Goal: Transaction & Acquisition: Purchase product/service

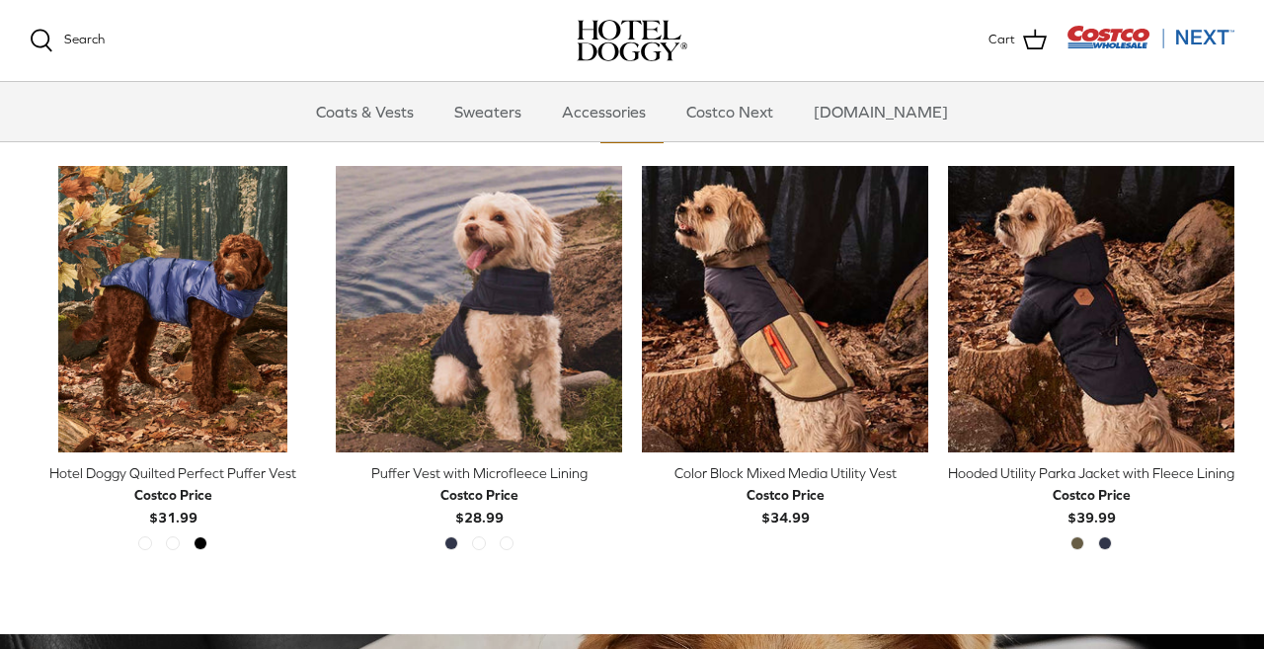
scroll to position [921, 0]
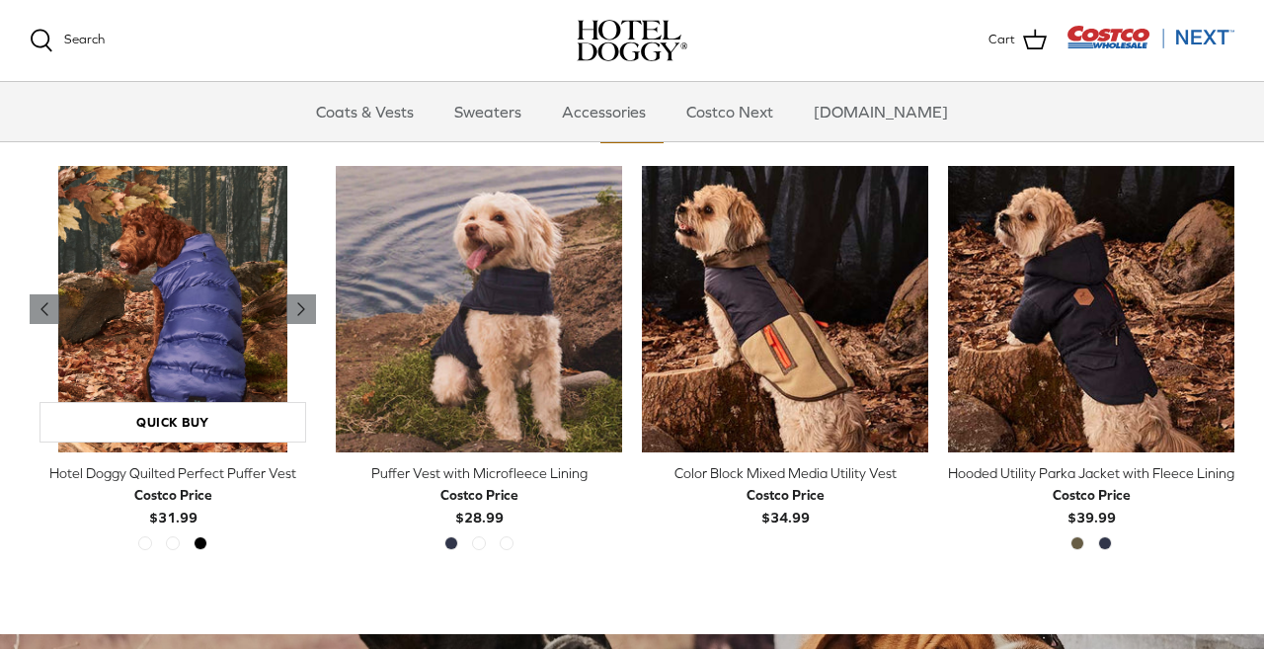
click at [169, 356] on img "Hotel Doggy Quilted Perfect Puffer Vest" at bounding box center [173, 309] width 286 height 286
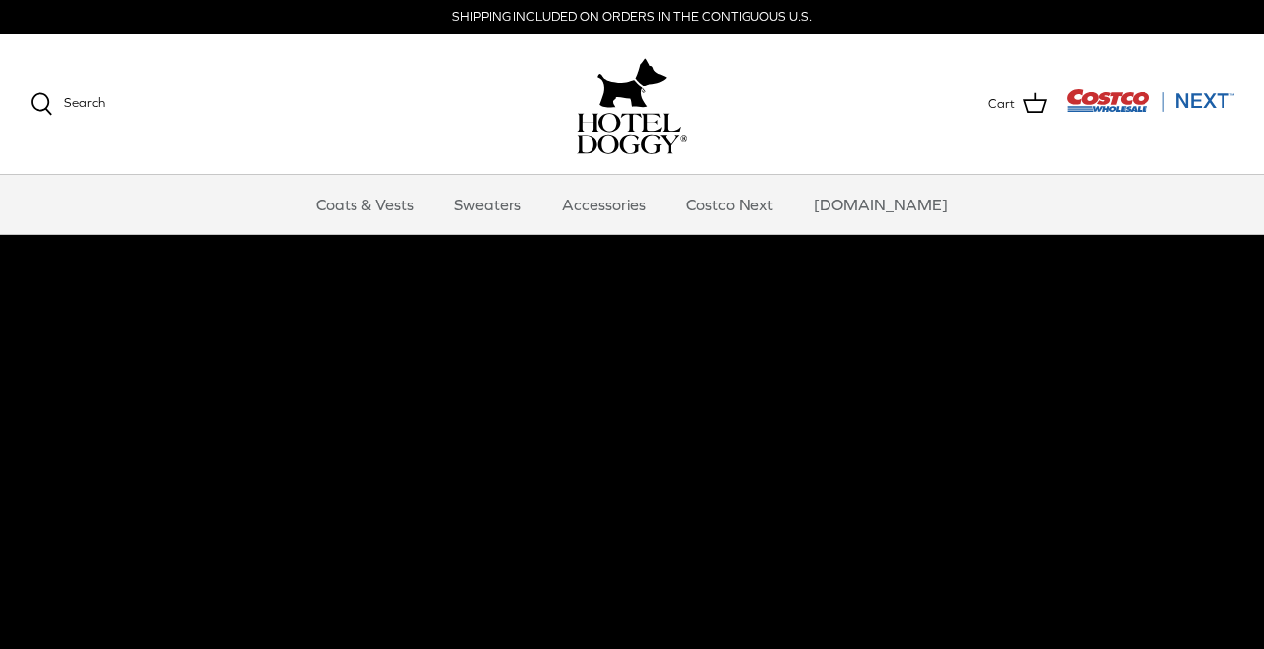
scroll to position [0, 0]
click at [513, 217] on link "Sweaters" at bounding box center [488, 204] width 103 height 59
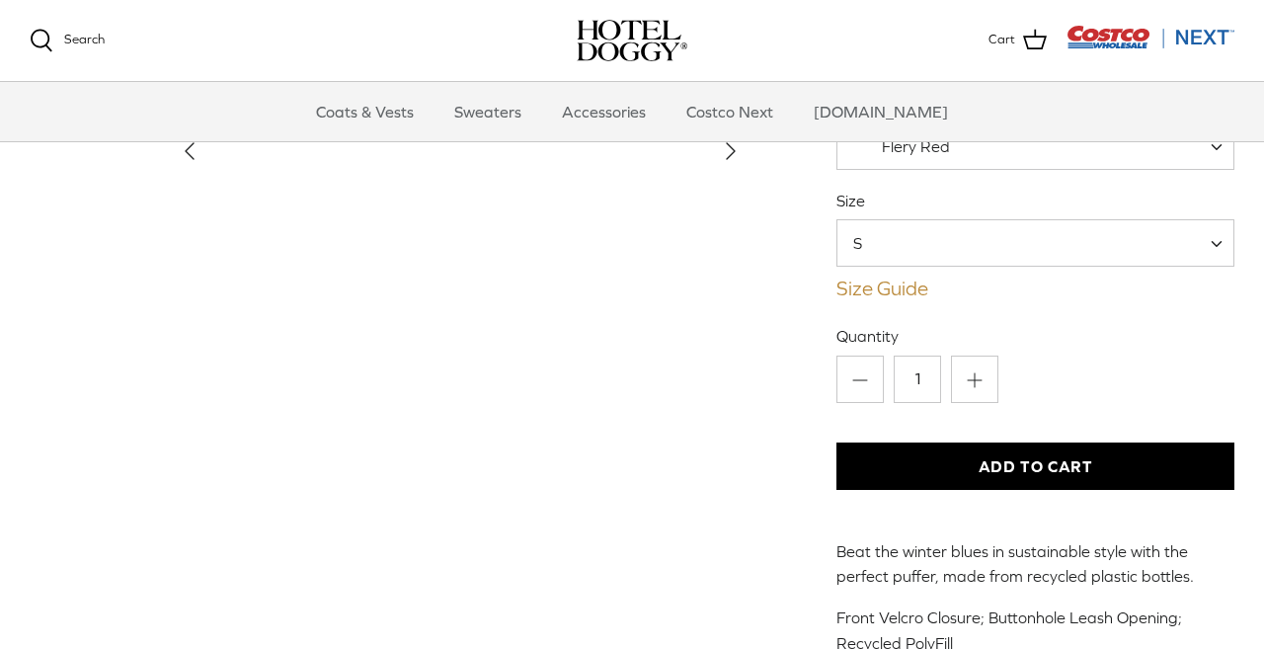
scroll to position [241, 0]
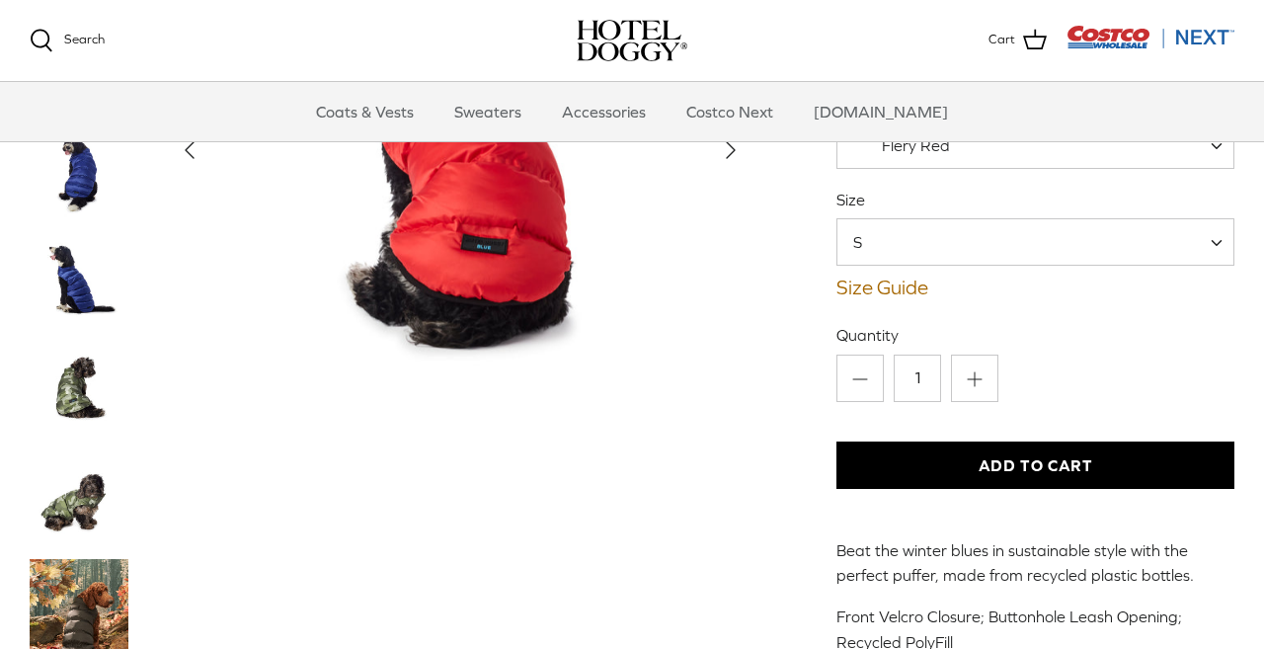
click at [1079, 266] on span "S" at bounding box center [1036, 241] width 398 height 47
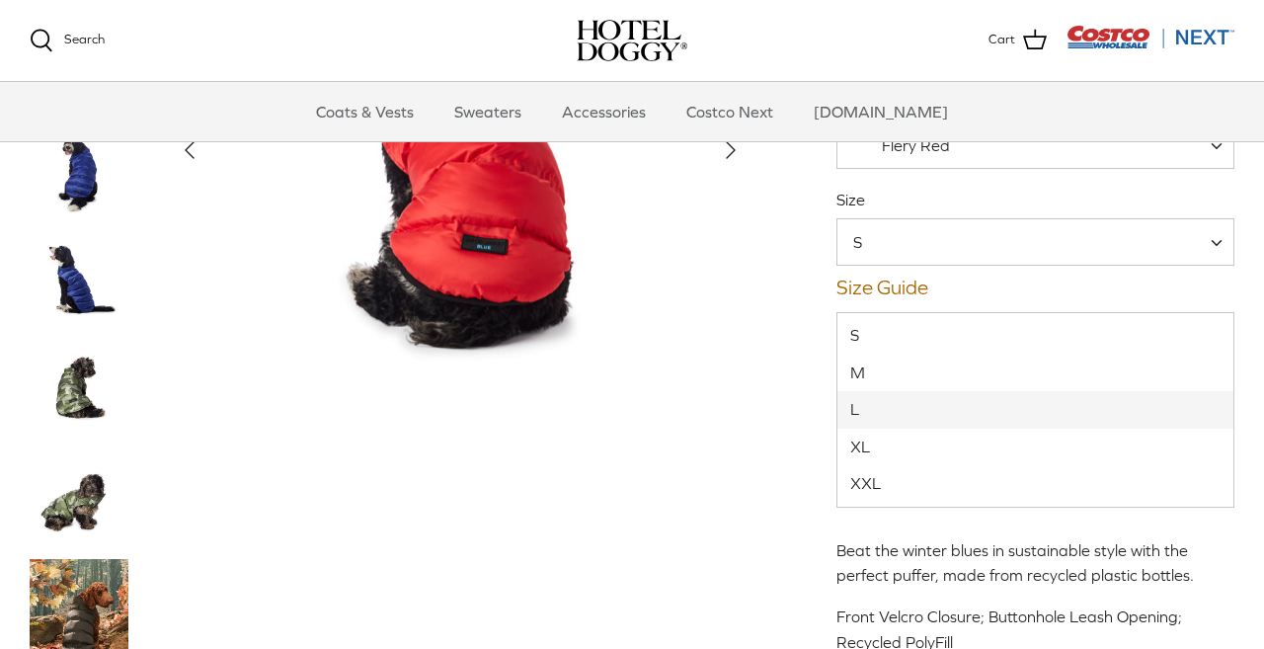
select select "L"
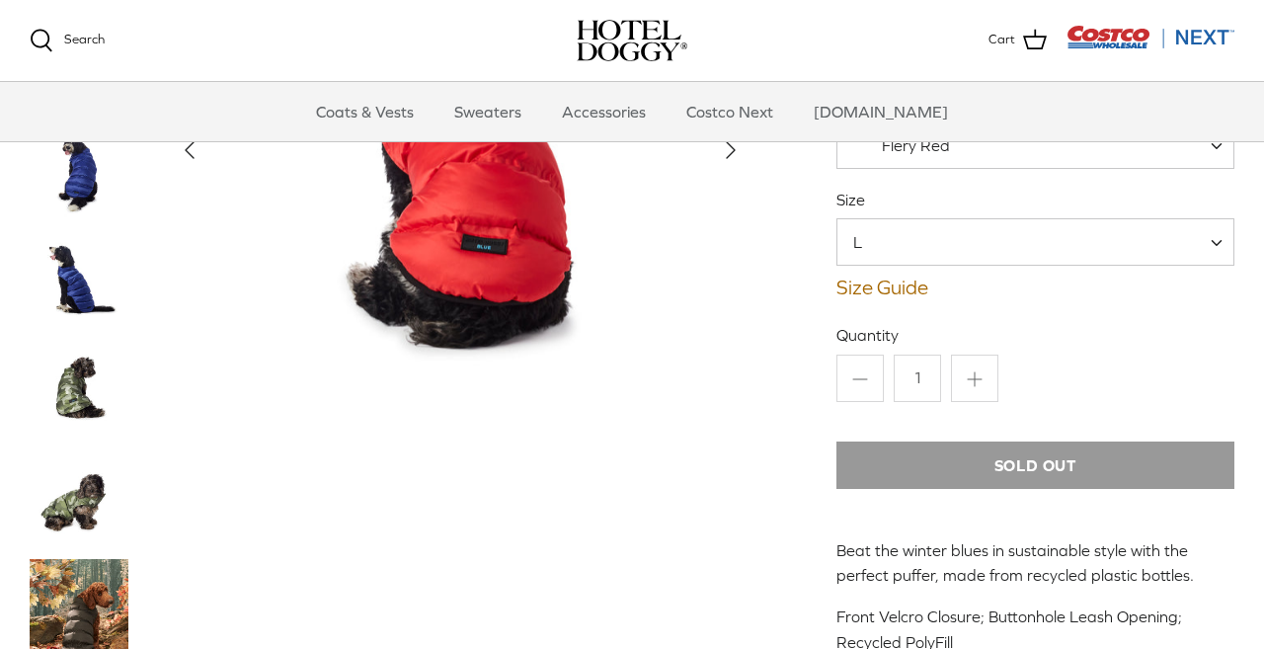
click at [944, 154] on span "Flery Red" at bounding box center [916, 145] width 68 height 18
select select "Blue"
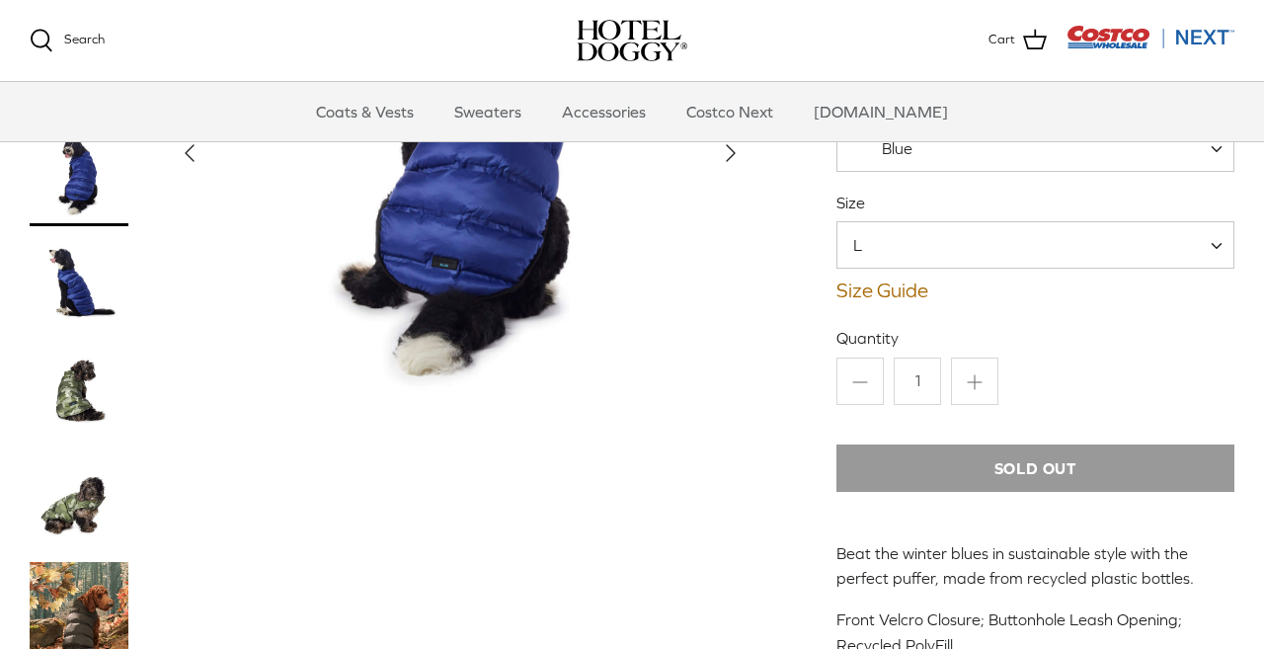
scroll to position [289, 0]
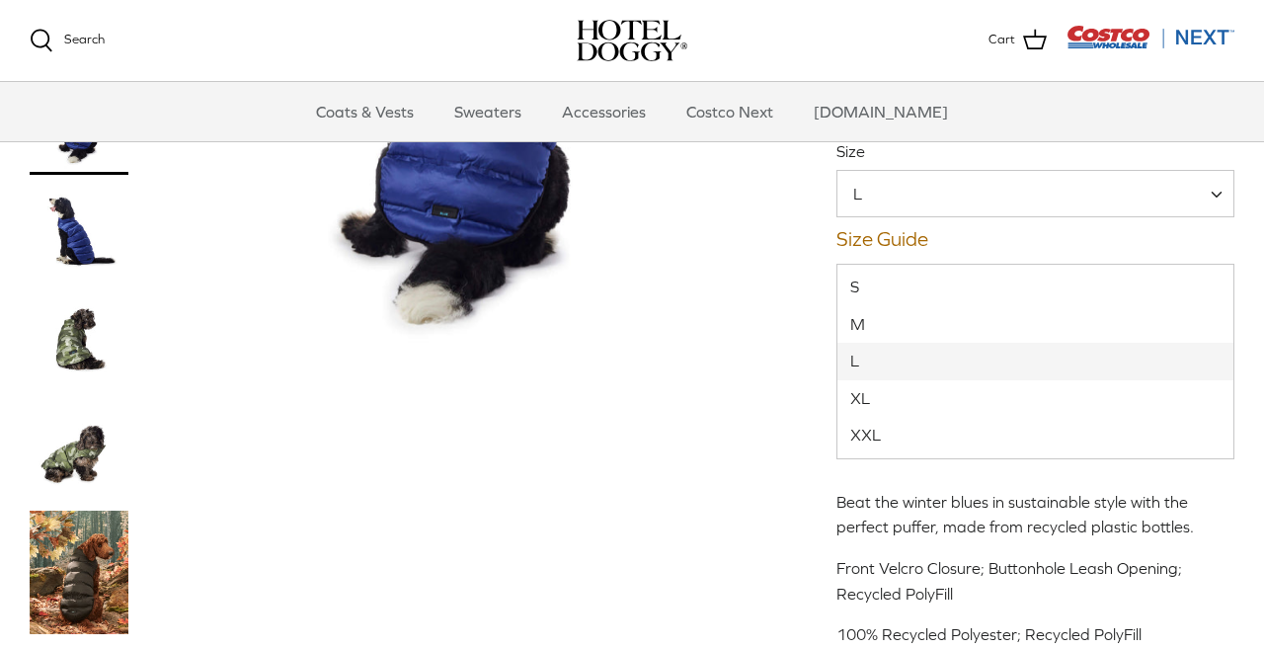
click at [1060, 217] on span "L" at bounding box center [1036, 193] width 398 height 47
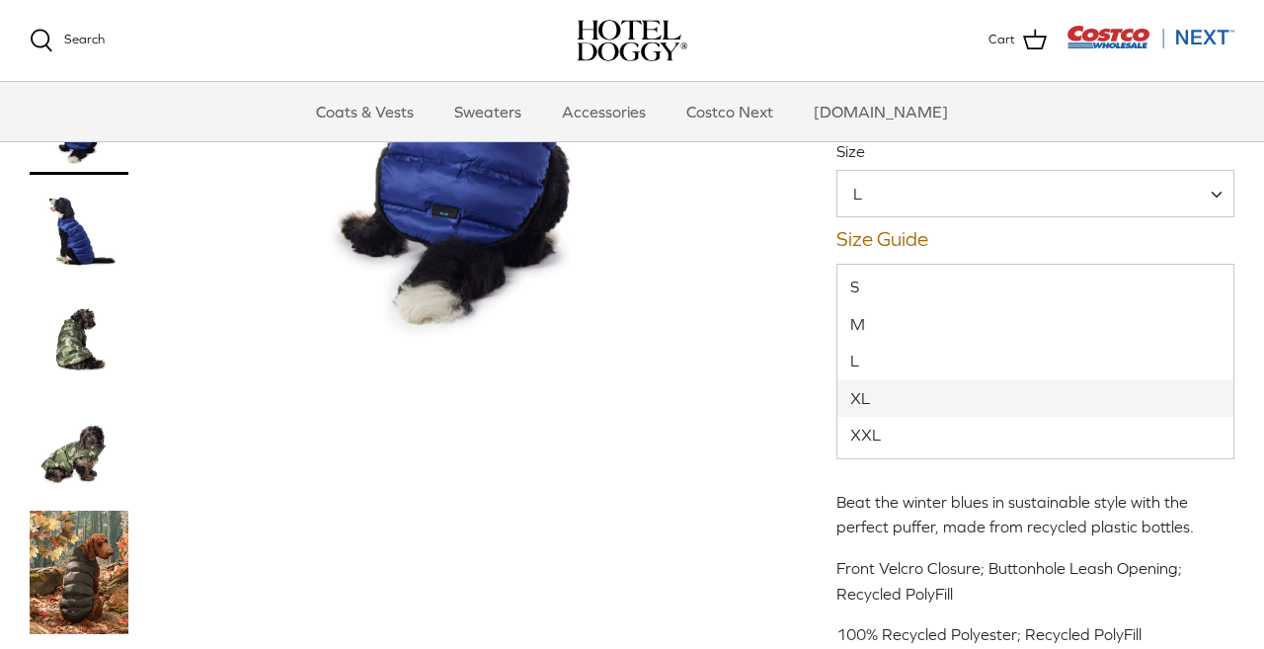
select select "XL"
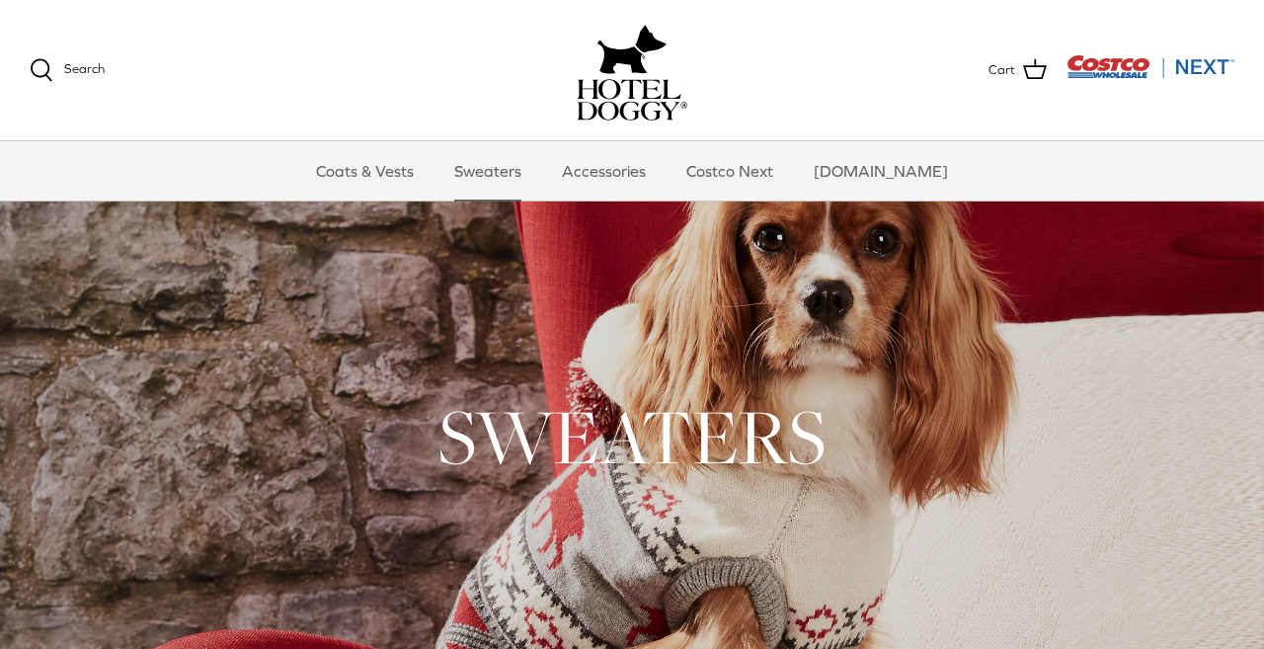
scroll to position [22, 0]
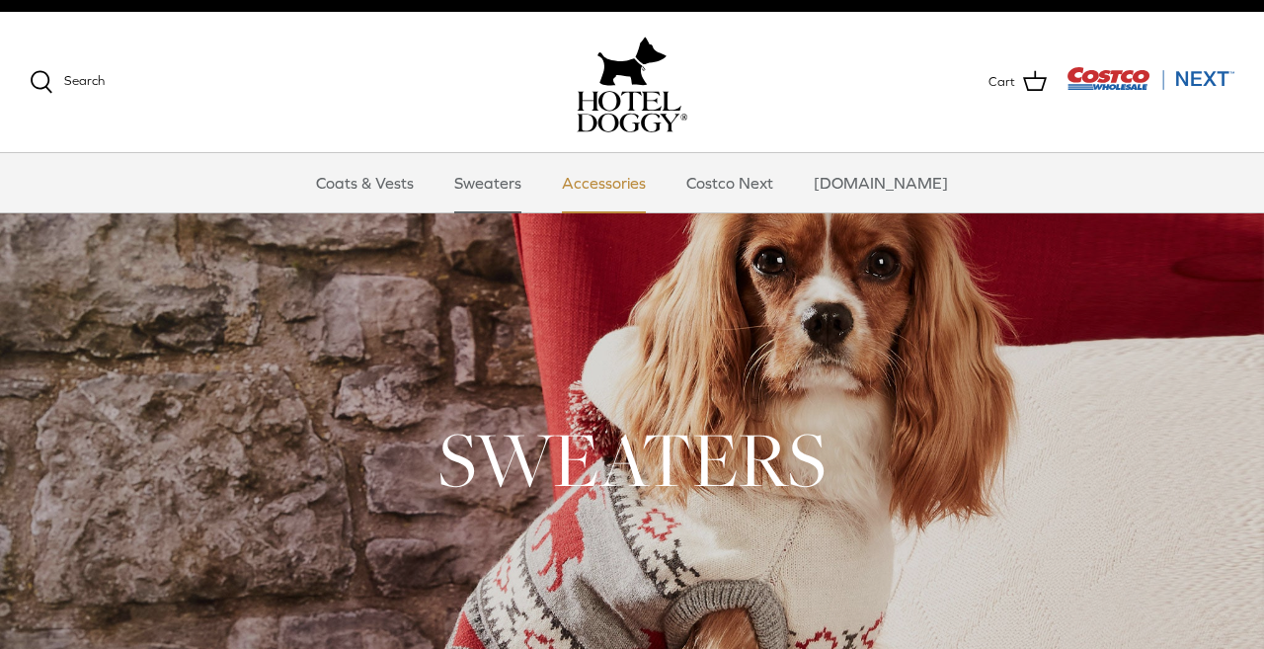
click at [624, 205] on link "Accessories" at bounding box center [604, 182] width 120 height 59
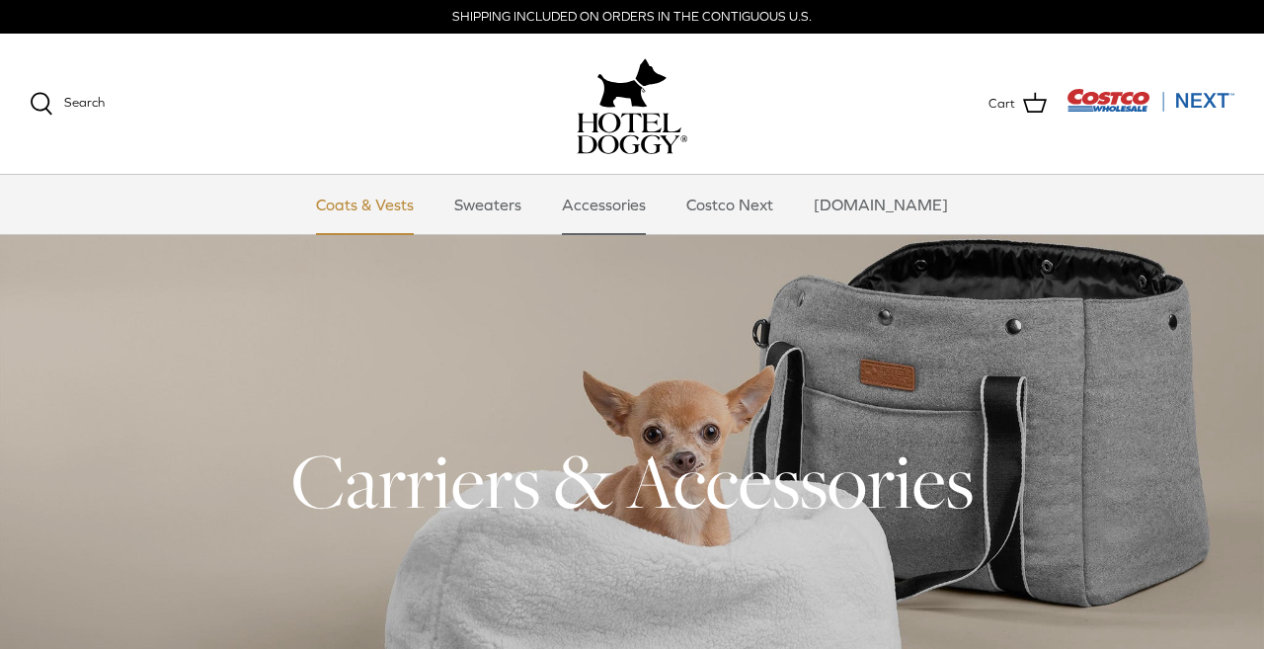
click at [369, 216] on link "Coats & Vests" at bounding box center [364, 204] width 133 height 59
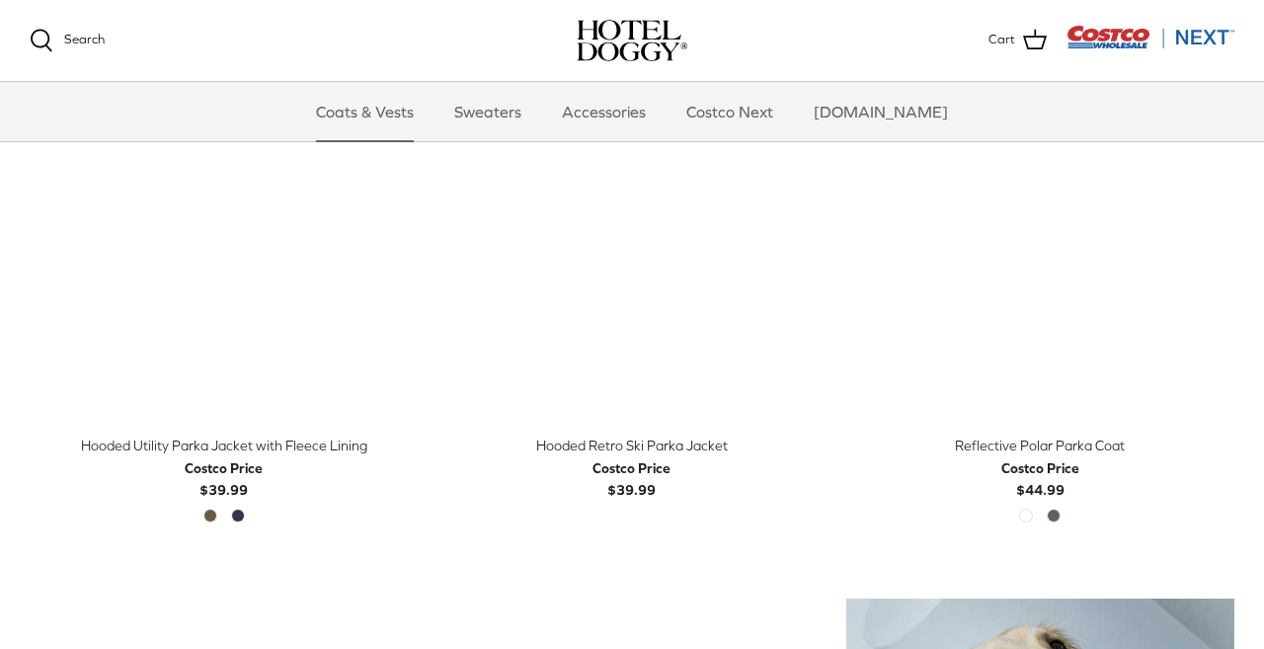
scroll to position [1159, 0]
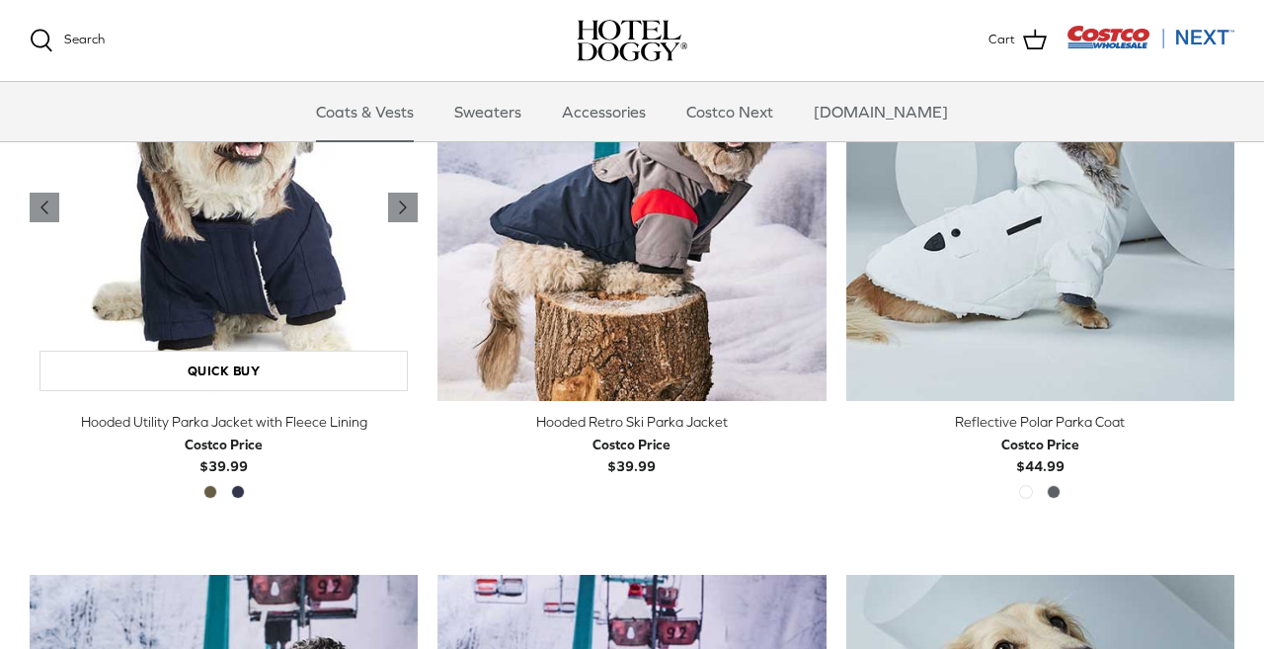
click at [252, 322] on img "Hooded Utility Parka Jacket with Fleece Lining" at bounding box center [224, 207] width 388 height 388
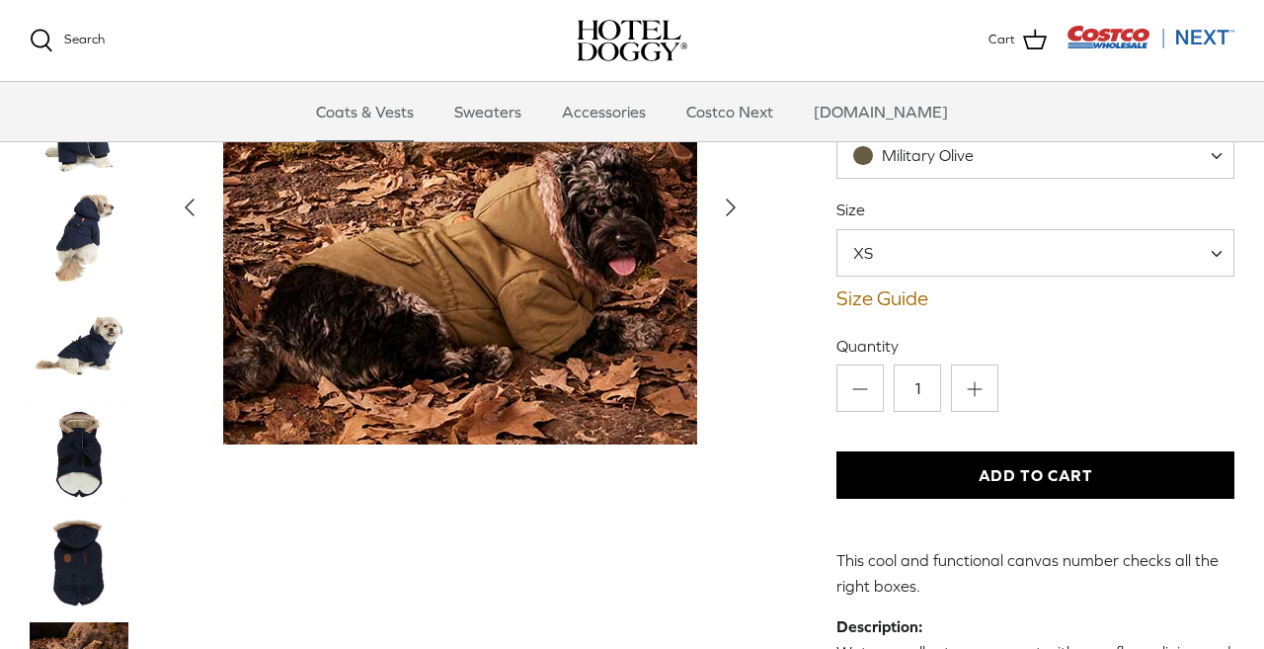
scroll to position [257, 0]
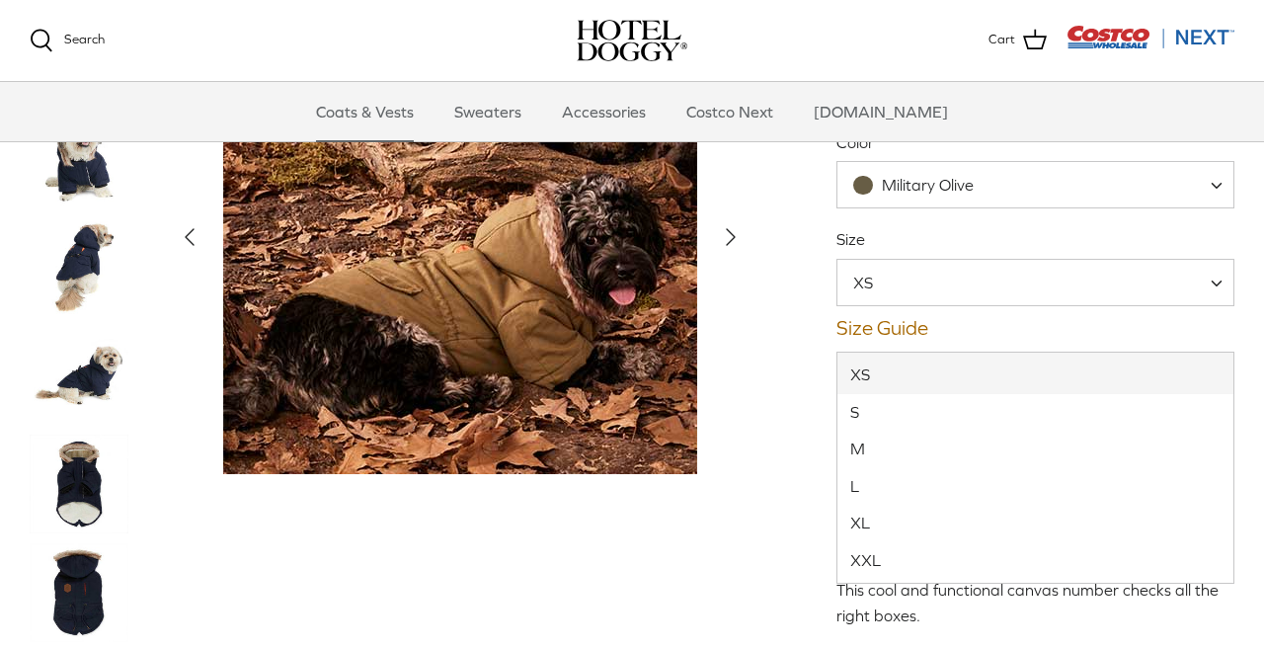
click at [944, 306] on span "XS" at bounding box center [1036, 282] width 398 height 47
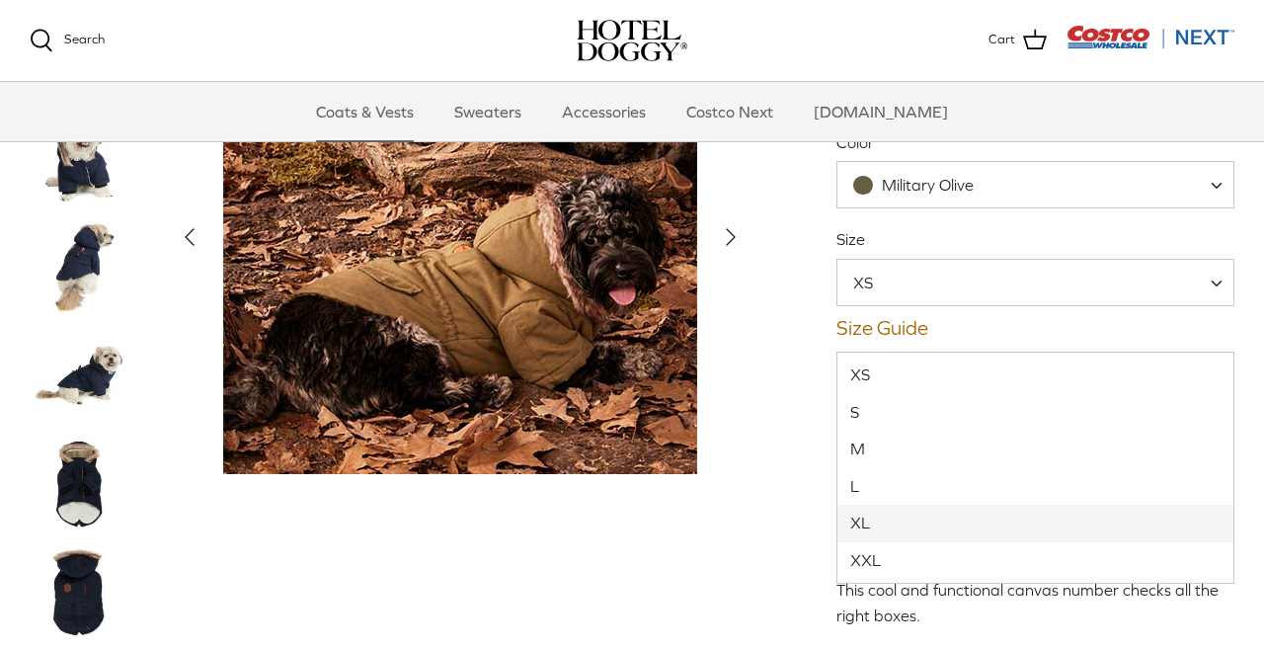
select select "XL"
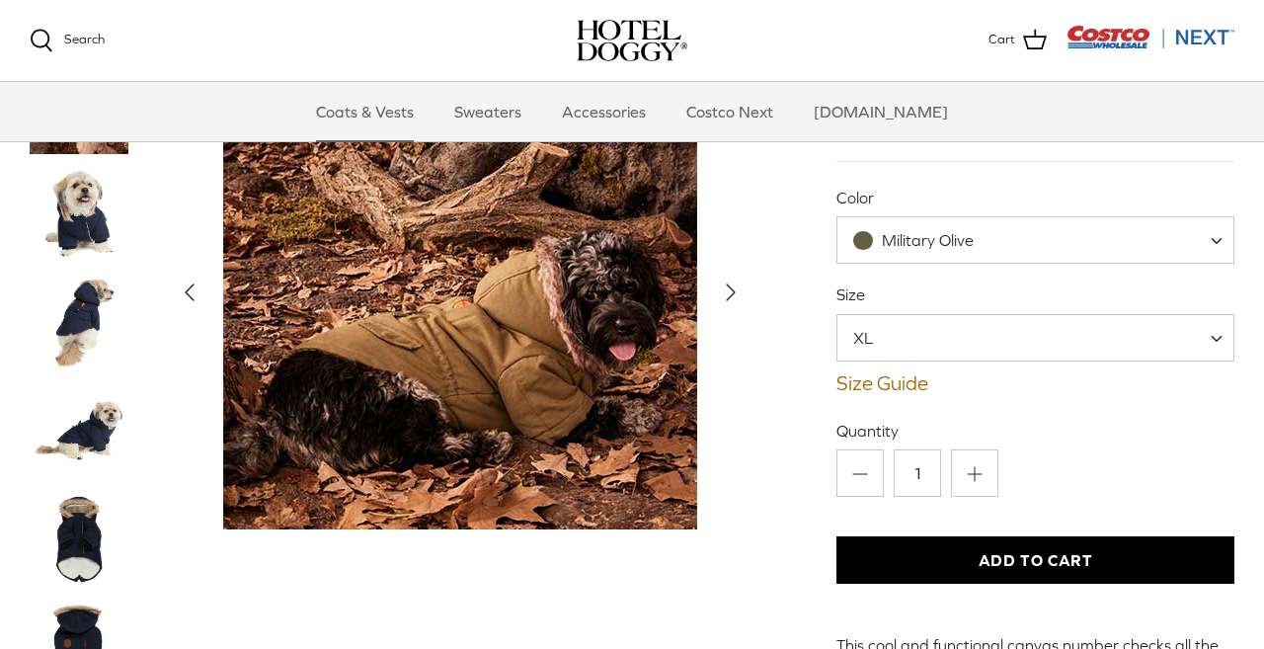
scroll to position [202, 0]
click at [947, 249] on span "Military Olive" at bounding box center [928, 240] width 92 height 18
select select "India Ink"
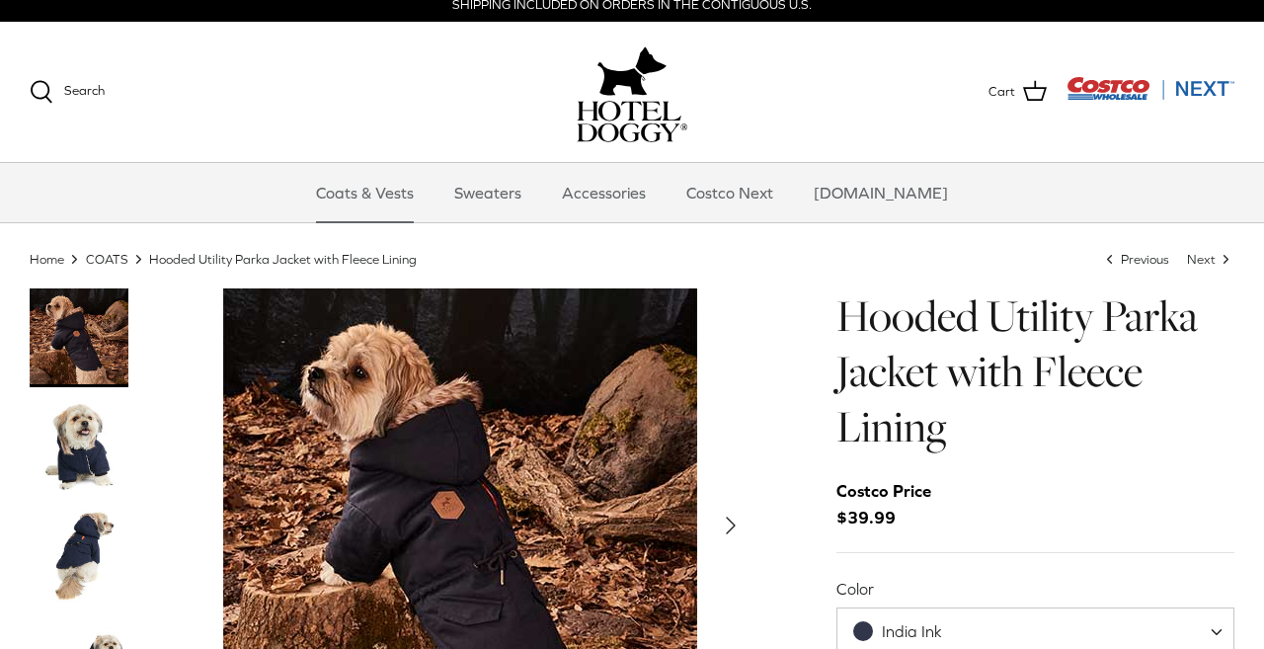
scroll to position [10, 0]
